Goal: Find specific page/section: Find specific page/section

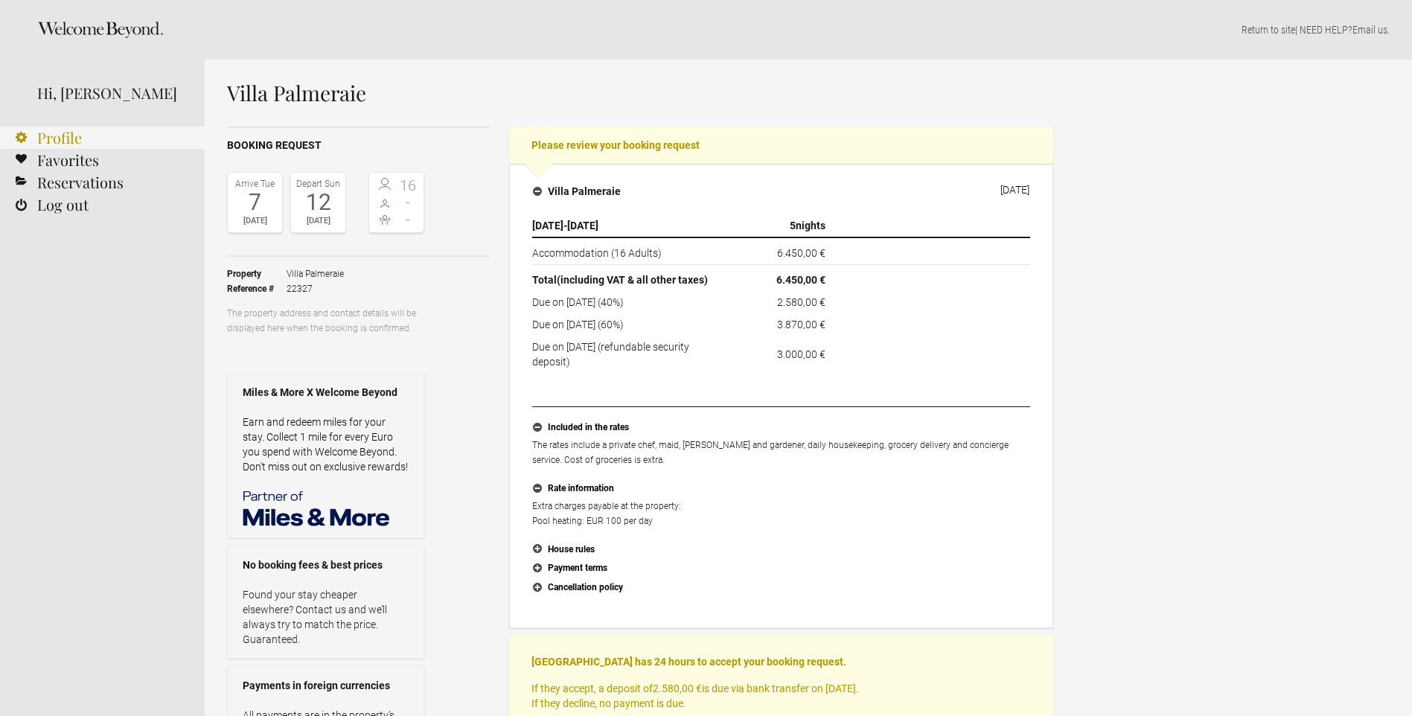
click at [62, 138] on link "Profile" at bounding box center [102, 138] width 205 height 22
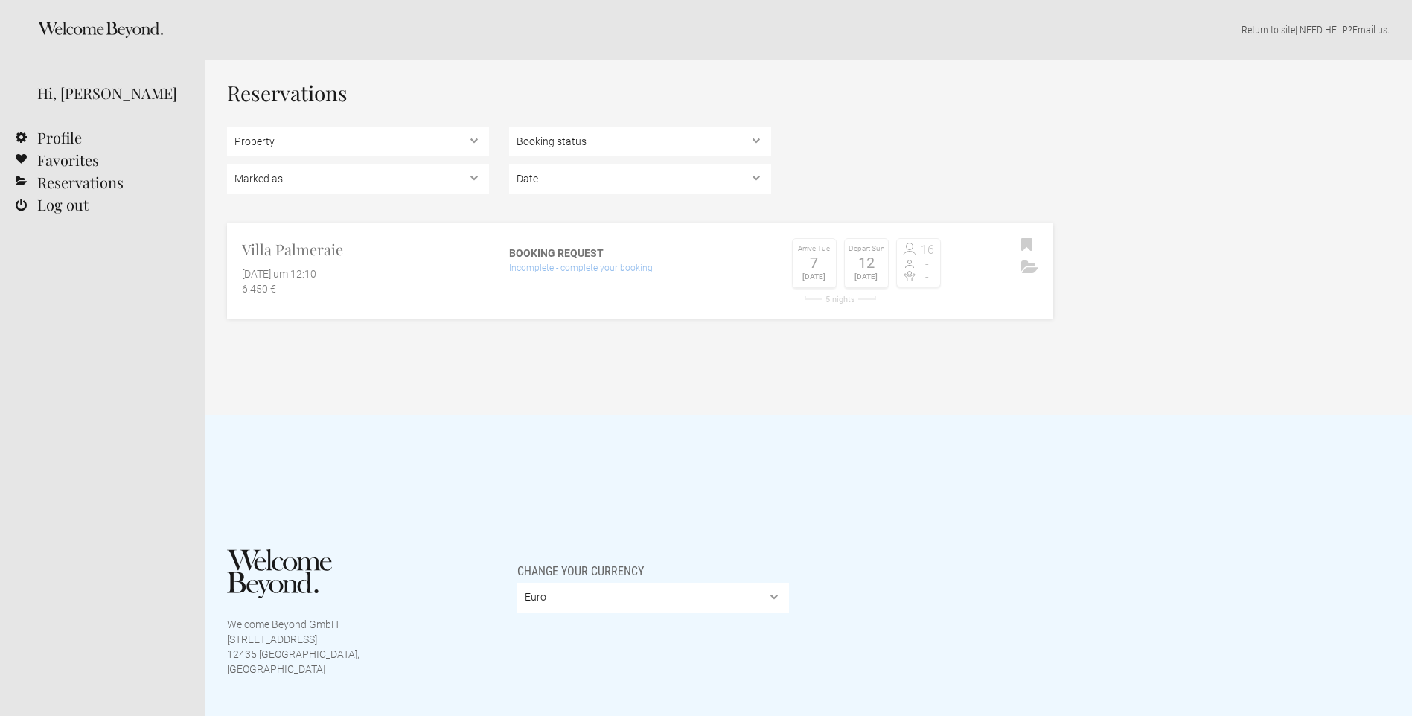
click at [285, 246] on h2 "Villa Palmeraie" at bounding box center [365, 249] width 247 height 22
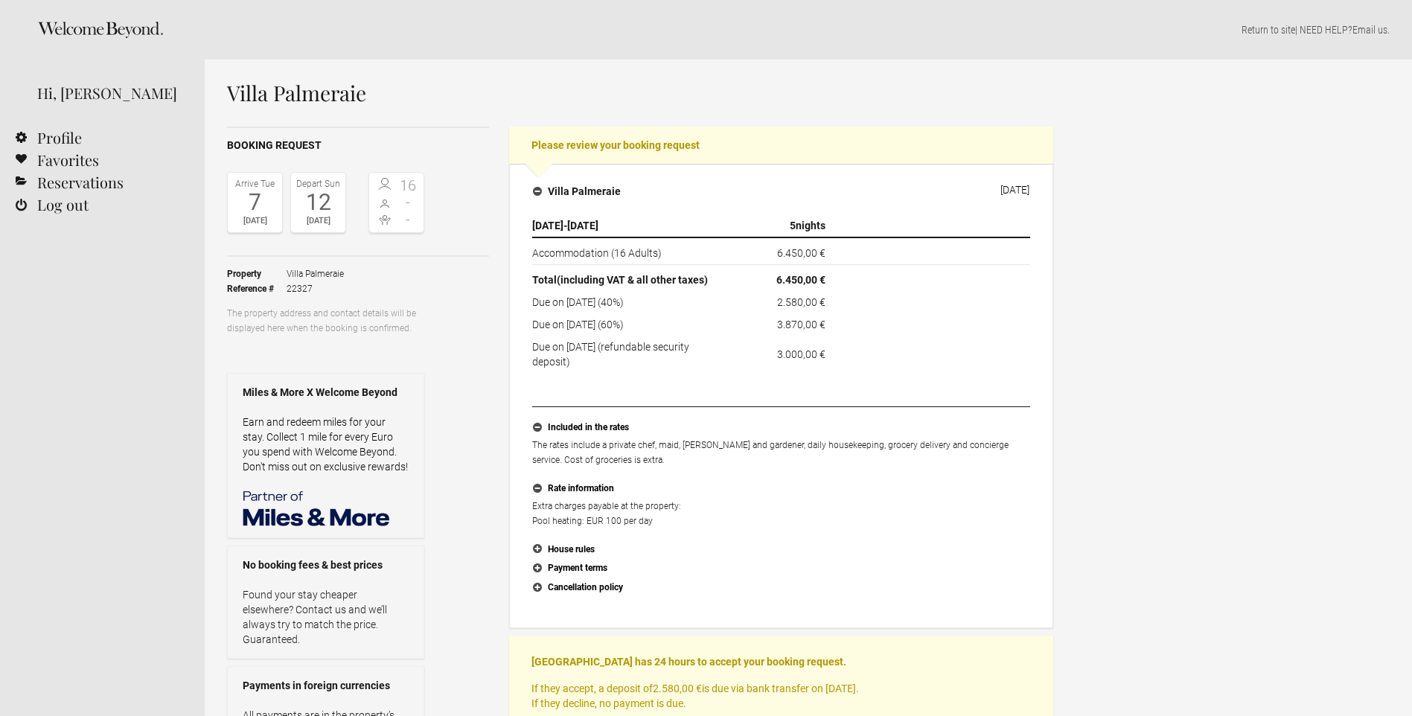
click at [294, 98] on h1 "Villa Palmeraie" at bounding box center [640, 93] width 826 height 22
click at [1274, 32] on link "Return to site" at bounding box center [1268, 30] width 54 height 12
